Goal: Communication & Community: Answer question/provide support

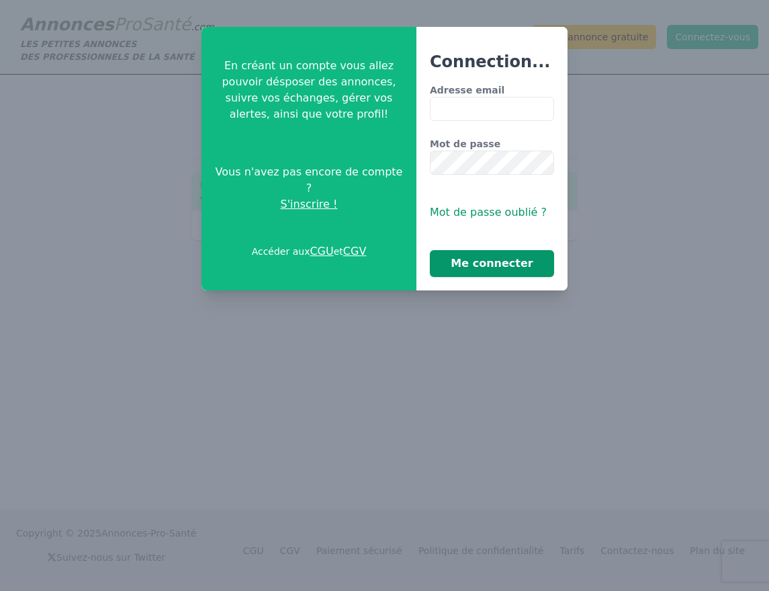
type input "**********"
click at [499, 264] on button "Me connecter" at bounding box center [492, 263] width 124 height 27
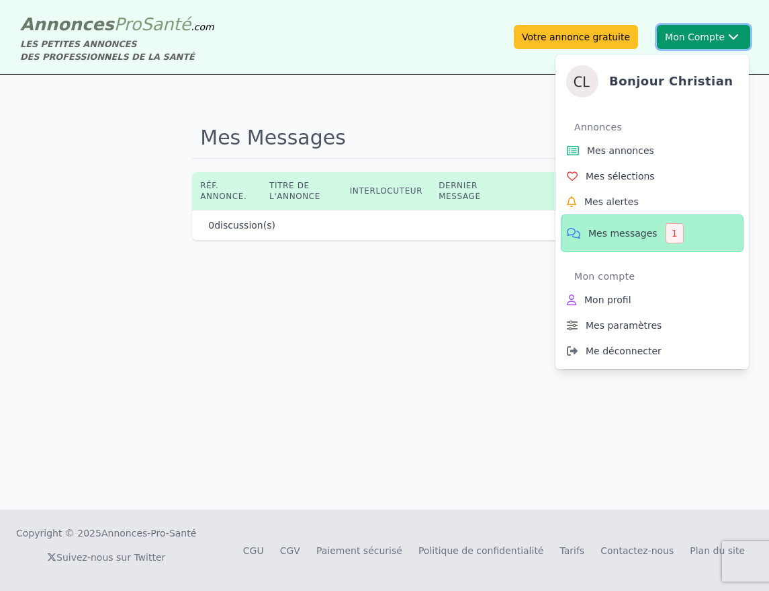
click at [713, 39] on button "Mon Compte Bonjour [DEMOGRAPHIC_DATA] Annonces Mes annonces Mes sélections Mes …" at bounding box center [703, 37] width 93 height 24
click at [617, 235] on span "Mes messages" at bounding box center [623, 232] width 69 height 13
click at [666, 231] on div "1" at bounding box center [675, 233] width 18 height 20
click at [571, 231] on icon at bounding box center [573, 233] width 17 height 16
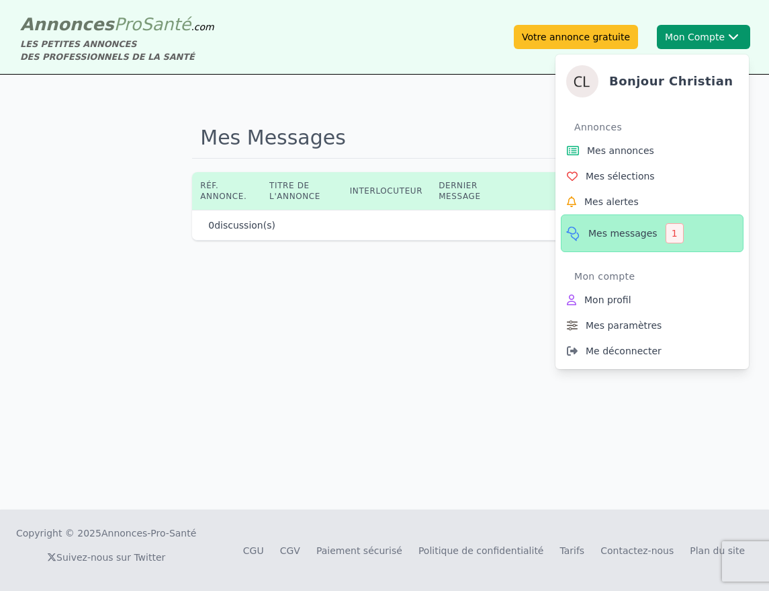
click at [571, 231] on icon at bounding box center [573, 233] width 17 height 16
click at [601, 230] on span "Mes messages" at bounding box center [623, 232] width 69 height 13
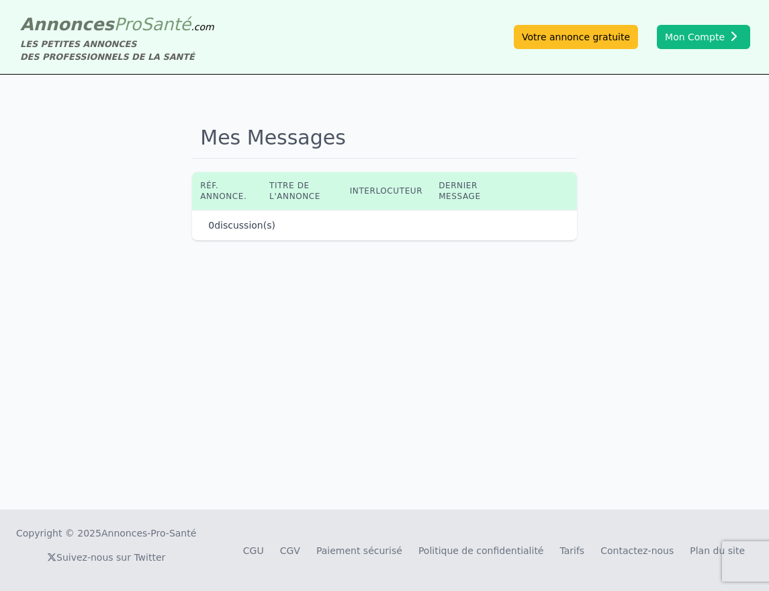
click at [460, 190] on th "Dernier message" at bounding box center [466, 191] width 71 height 38
click at [375, 195] on th "Interlocuteur" at bounding box center [386, 191] width 89 height 38
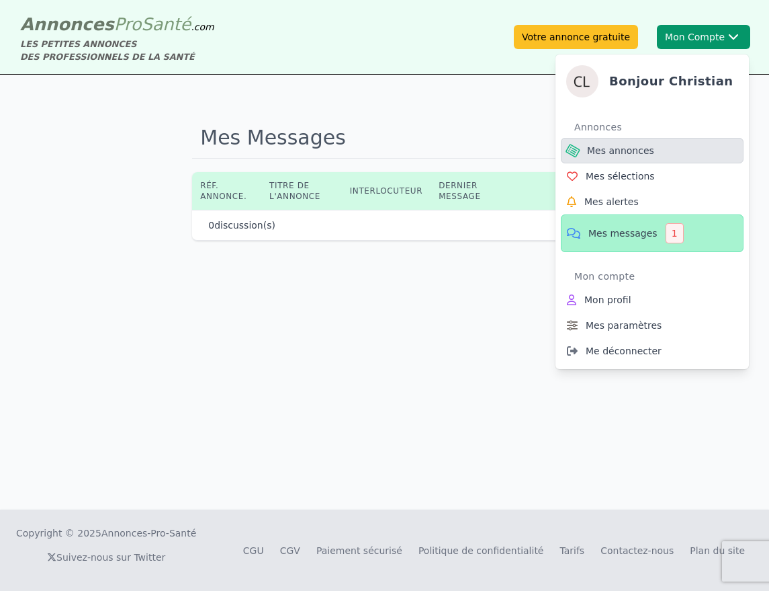
click at [630, 151] on span "Mes annonces" at bounding box center [620, 150] width 67 height 13
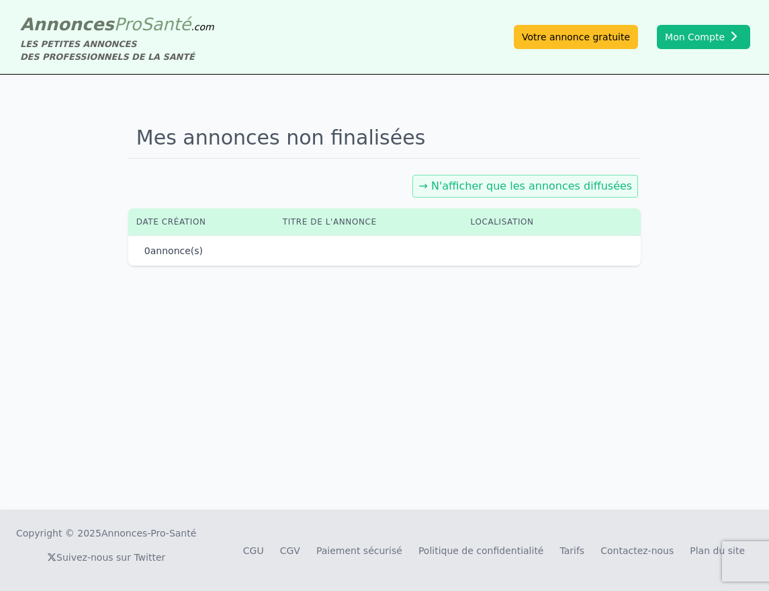
click at [548, 179] on link "→ N'afficher que les annonces diffusées" at bounding box center [526, 185] width 214 height 13
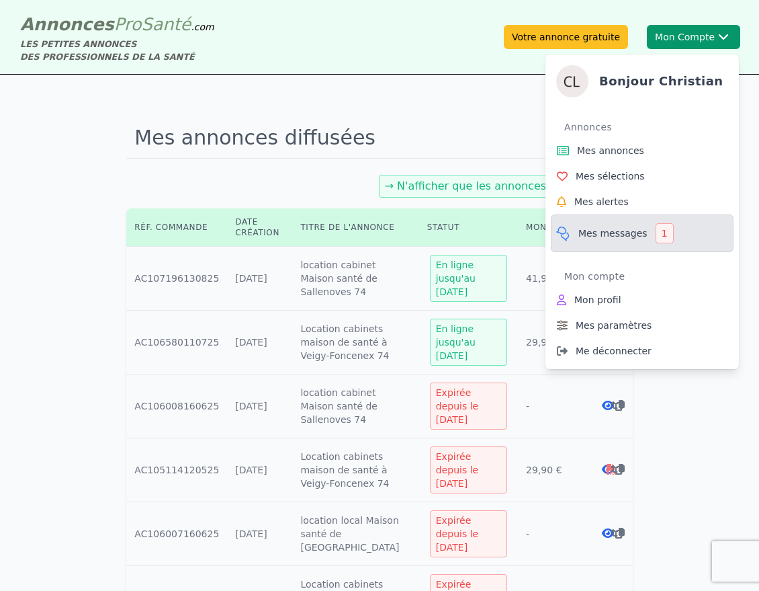
click at [601, 235] on span "Mes messages" at bounding box center [613, 232] width 69 height 13
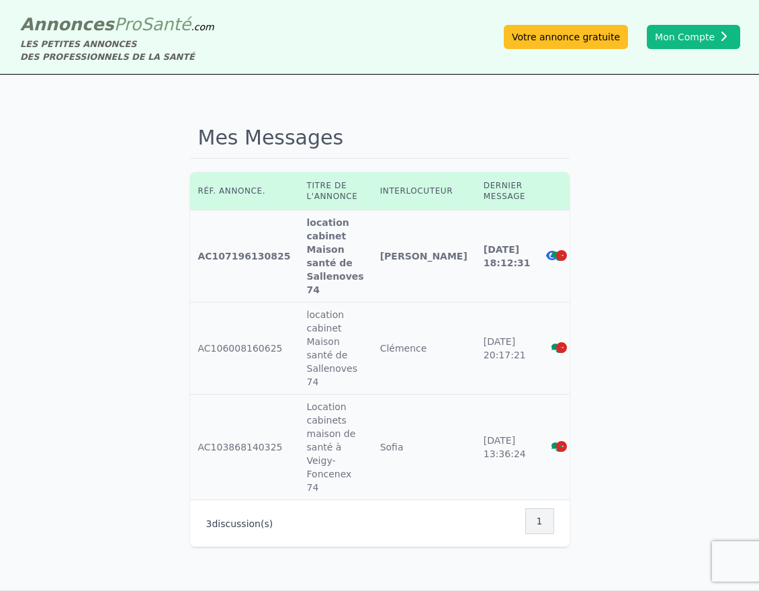
click at [546, 254] on icon at bounding box center [552, 255] width 12 height 11
click at [372, 351] on td "Interlocuteur : Clémence" at bounding box center [423, 348] width 103 height 92
click at [552, 349] on icon at bounding box center [558, 347] width 12 height 9
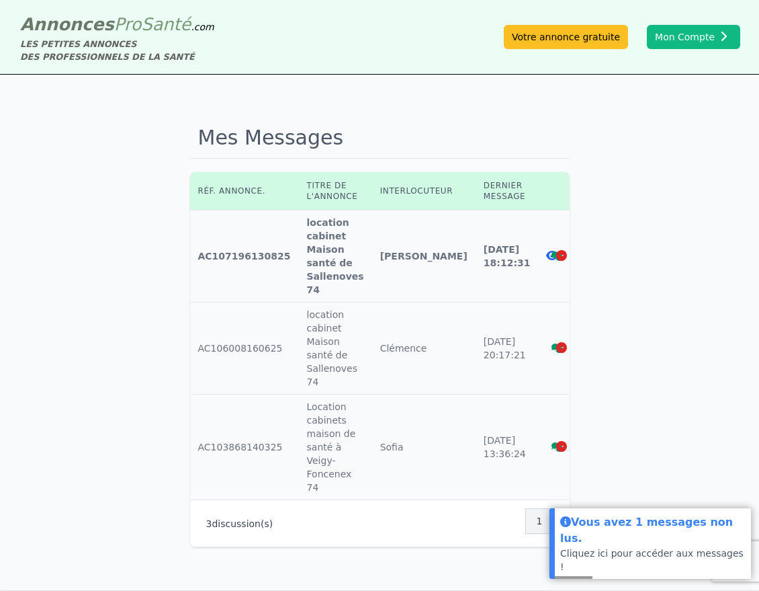
click at [552, 255] on icon at bounding box center [558, 255] width 12 height 9
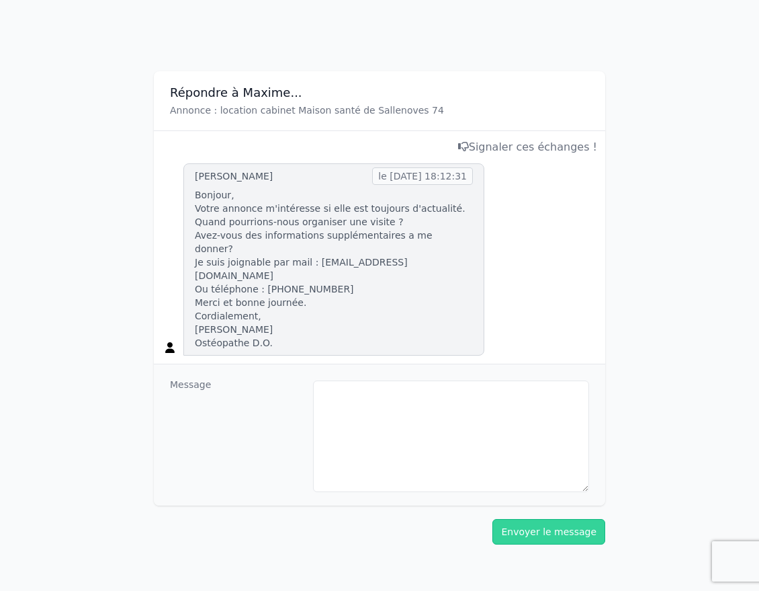
scroll to position [115, 0]
